Goal: Transaction & Acquisition: Purchase product/service

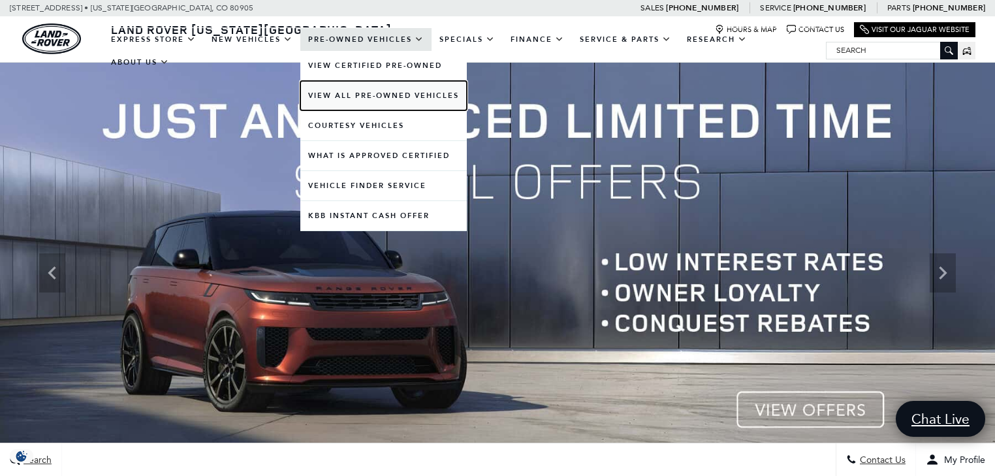
click at [362, 110] on link "View All Pre-Owned Vehicles" at bounding box center [383, 95] width 167 height 29
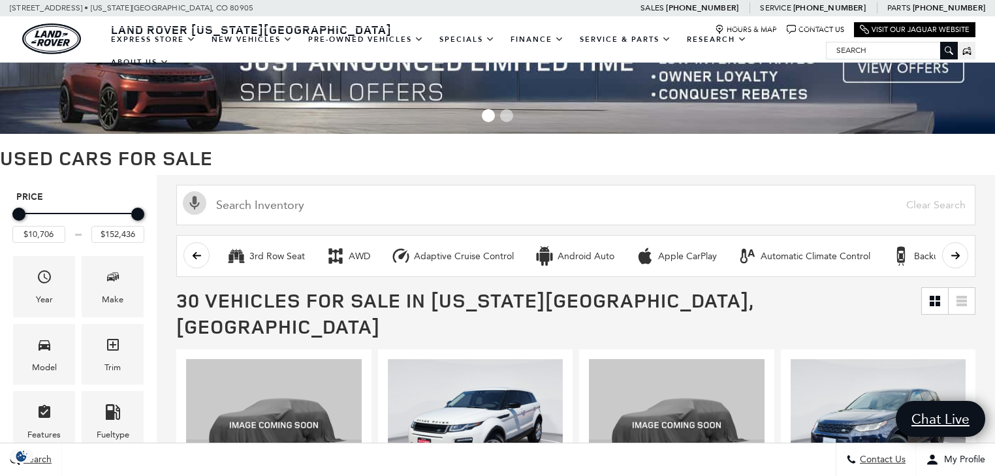
scroll to position [52, 0]
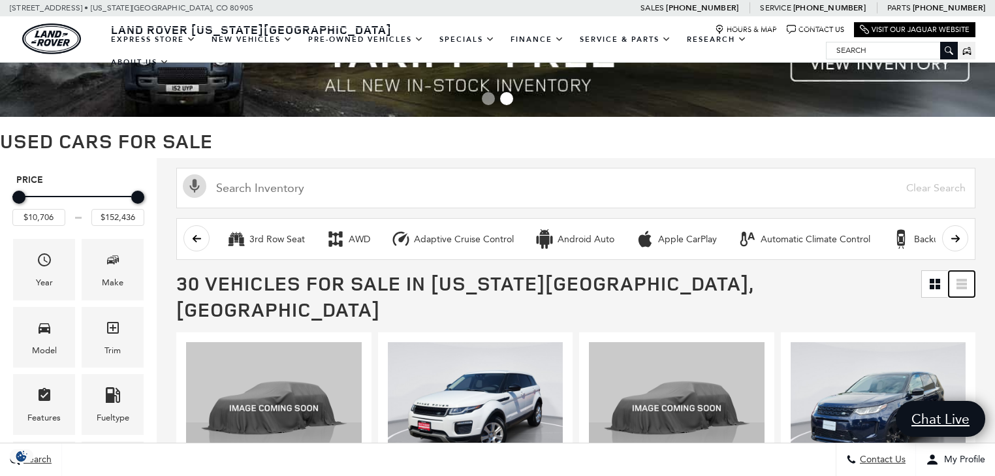
click at [968, 277] on link at bounding box center [962, 284] width 26 height 26
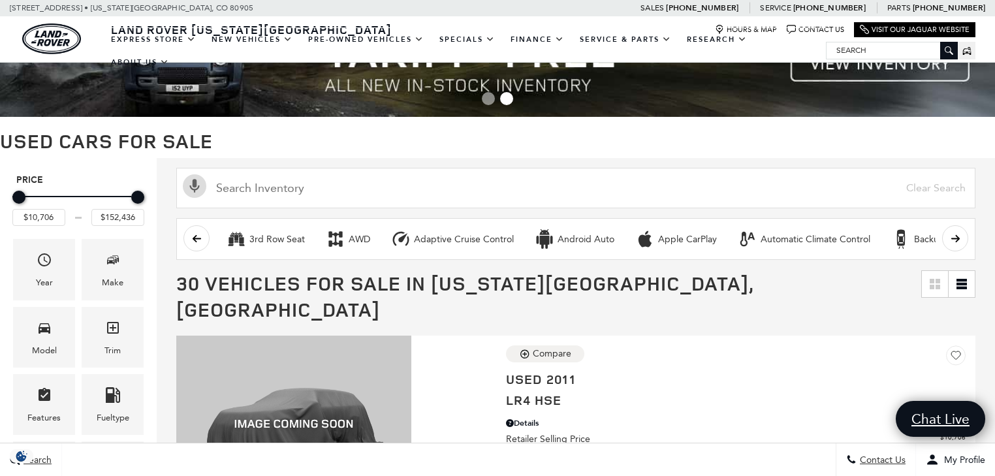
click at [880, 283] on span "30 Vehicles for Sale in [US_STATE][GEOGRAPHIC_DATA], [GEOGRAPHIC_DATA]" at bounding box center [548, 296] width 745 height 52
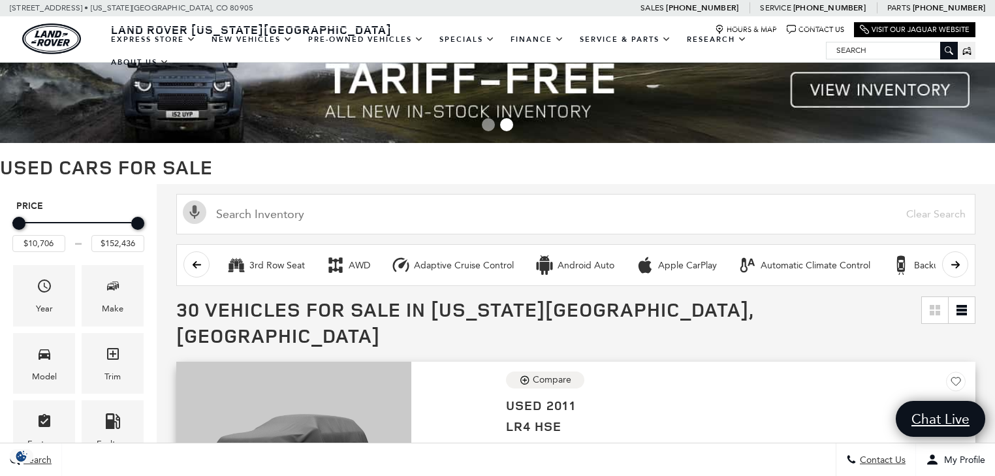
scroll to position [0, 0]
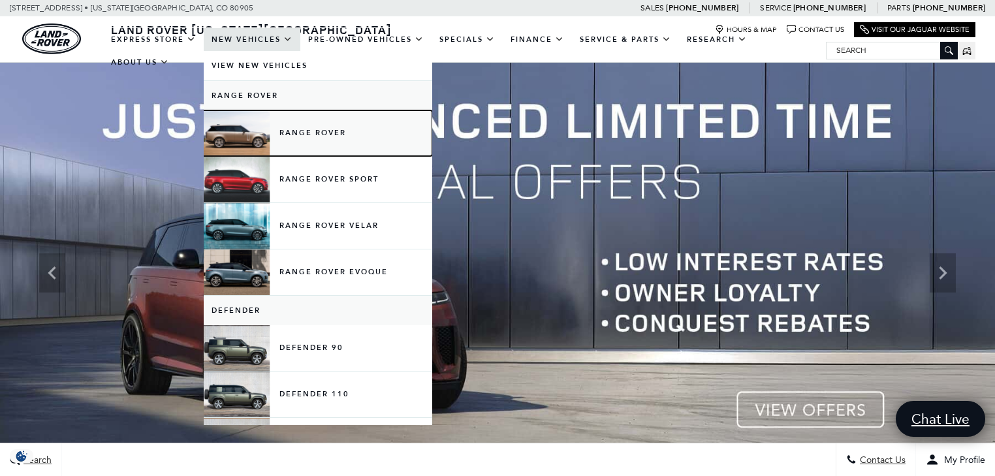
click at [313, 149] on link "Range Rover" at bounding box center [318, 133] width 229 height 46
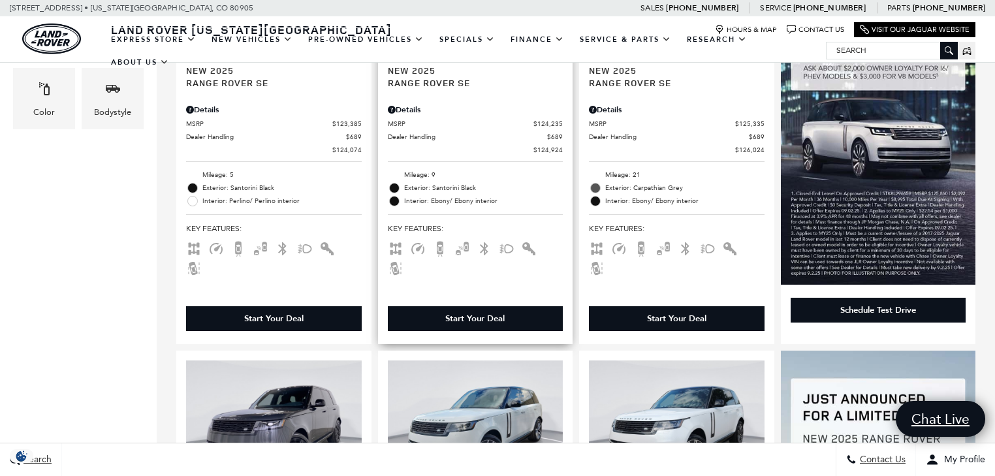
scroll to position [313, 0]
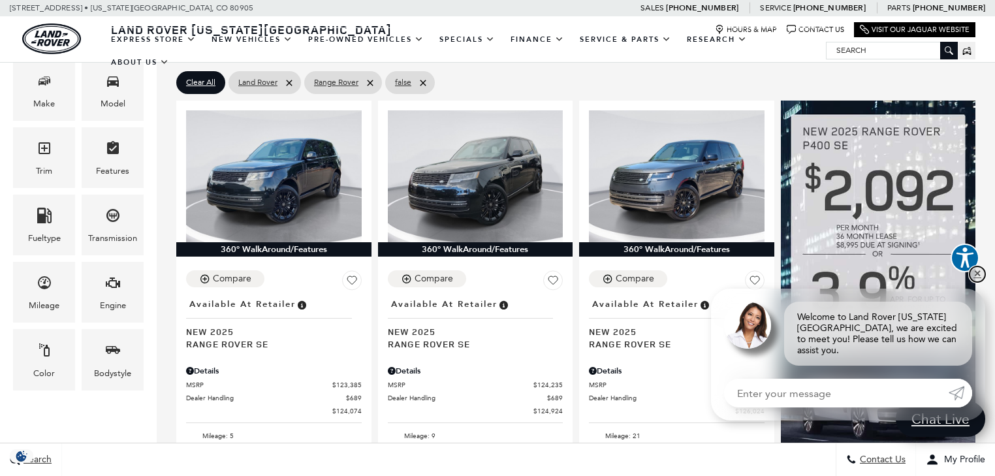
click at [974, 282] on link "✕" at bounding box center [978, 274] width 16 height 16
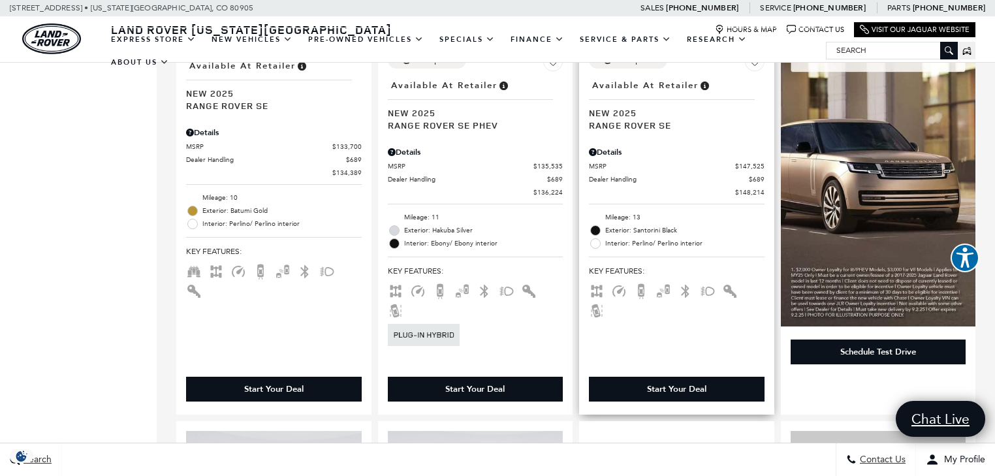
scroll to position [1358, 0]
